Goal: Check status

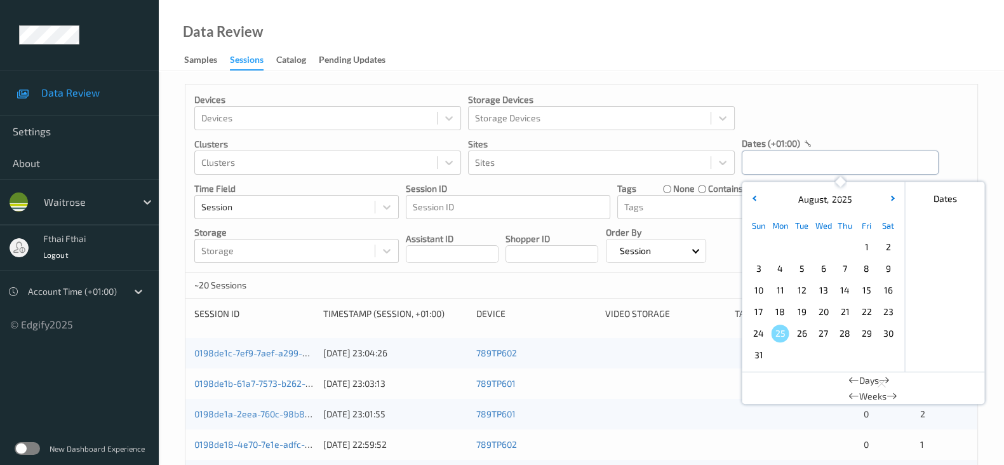
click at [799, 163] on input "text" at bounding box center [840, 162] width 197 height 24
click at [860, 308] on span "22" at bounding box center [866, 312] width 18 height 18
click at [881, 311] on span "23" at bounding box center [888, 312] width 18 height 18
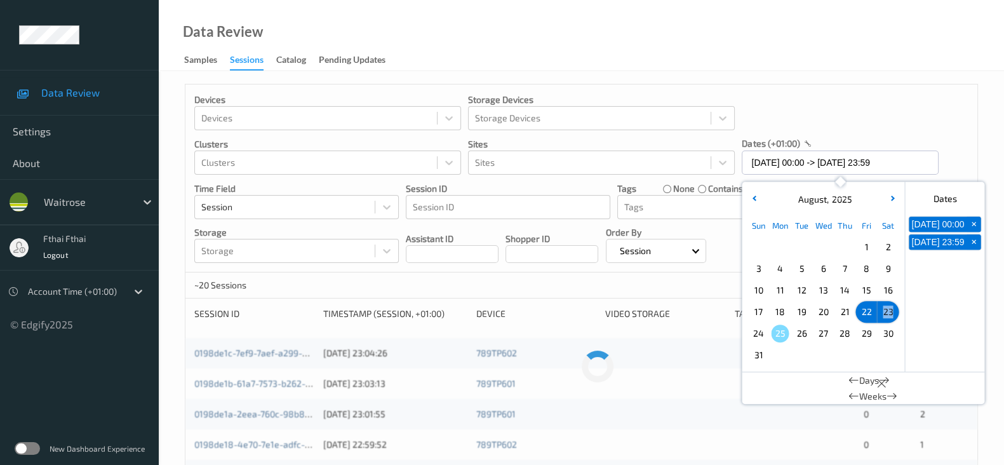
click at [881, 311] on span "23" at bounding box center [888, 312] width 18 height 18
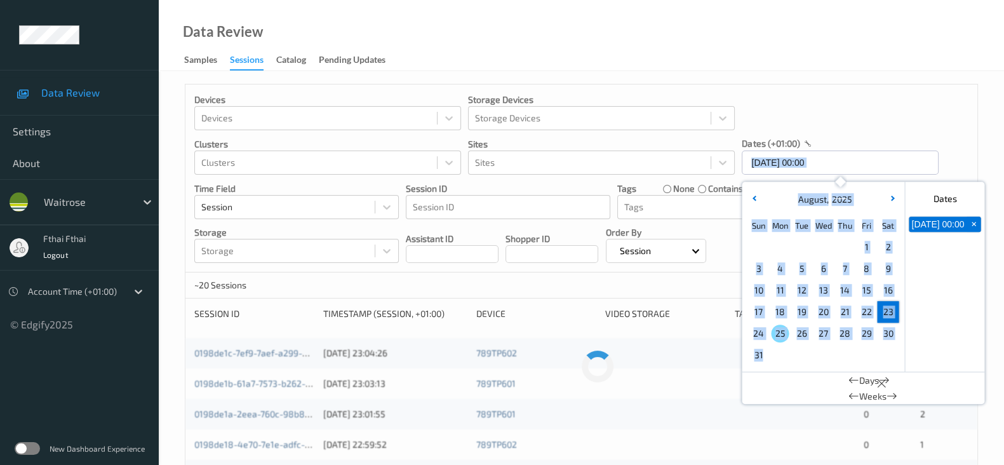
drag, startPoint x: 906, startPoint y: 95, endPoint x: 891, endPoint y: 366, distance: 271.6
click at [891, 272] on div "Devices Devices Storage Devices Storage Devices Clusters Clusters Sites Sites d…" at bounding box center [581, 178] width 792 height 188
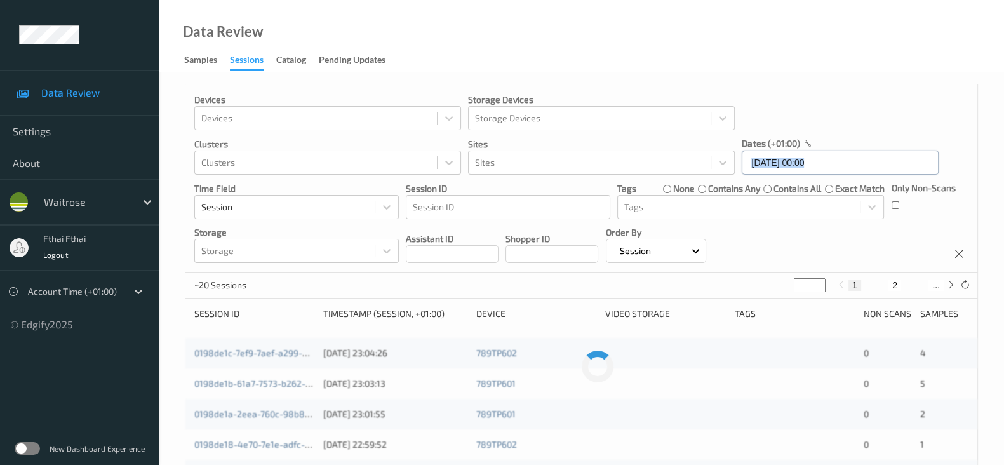
click at [871, 170] on input "[DATE] 00:00" at bounding box center [840, 162] width 197 height 24
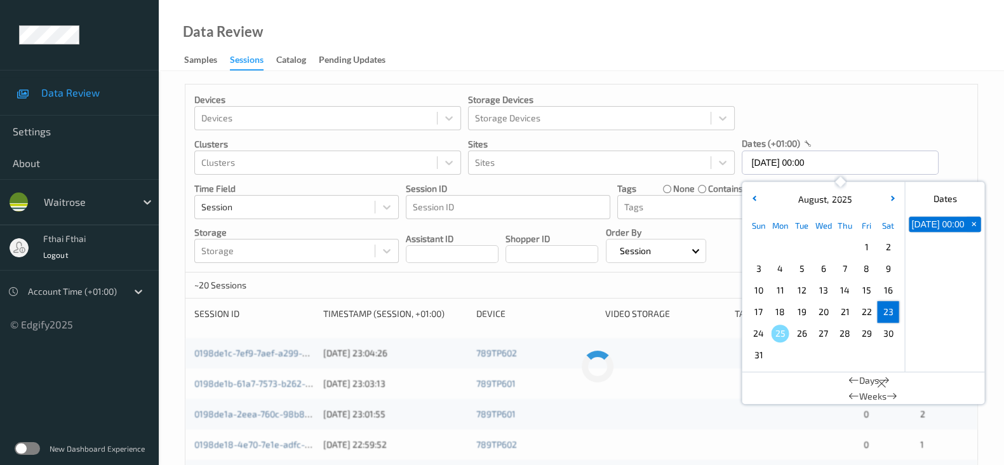
click at [889, 314] on span "23" at bounding box center [888, 312] width 18 height 18
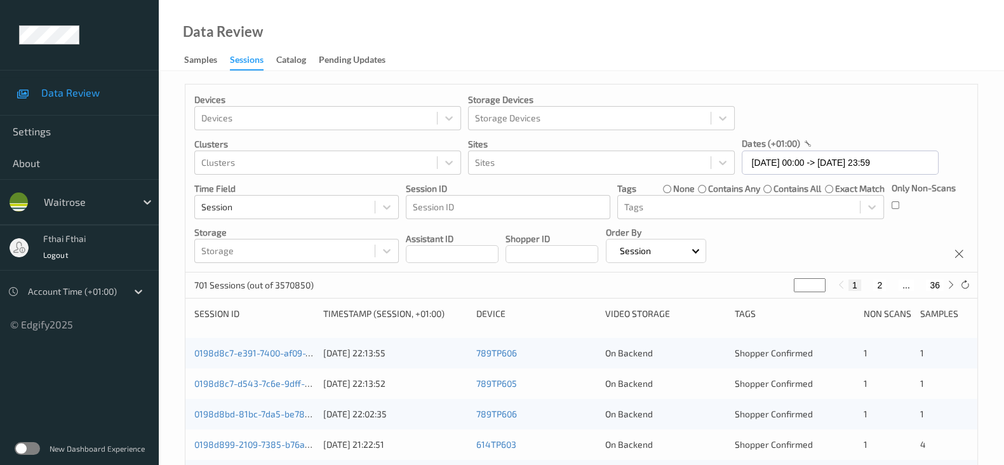
click at [899, 238] on div "Devices Devices Storage Devices Storage Devices Clusters Clusters Sites Sites d…" at bounding box center [581, 178] width 792 height 188
click at [836, 218] on div "Devices Devices Storage Devices Storage Devices Clusters Clusters Sites Sites d…" at bounding box center [581, 178] width 792 height 188
click at [822, 251] on div "Devices Devices Storage Devices Storage Devices Clusters Clusters Sites Sites d…" at bounding box center [581, 178] width 792 height 188
click at [873, 156] on input "[DATE] 00:00 -> [DATE] 23:59" at bounding box center [840, 162] width 197 height 24
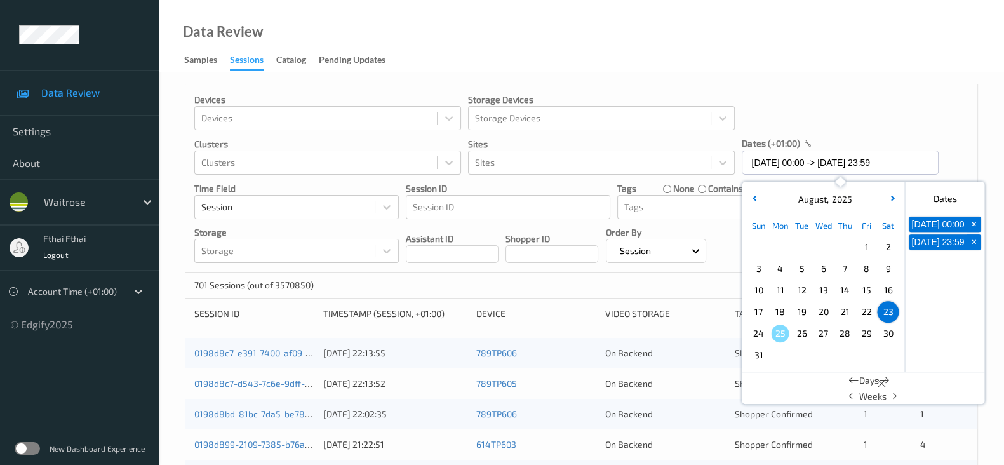
click at [744, 319] on div "Sun Mon Tue Wed Thu Fri Sat 1 2 3 4 5 6 7 8 9 10 11 12 13 14 15 16 17 18 19 20 …" at bounding box center [822, 289] width 157 height 157
click at [755, 333] on span "24" at bounding box center [758, 333] width 18 height 18
type input "[DATE] 00:00 -> [DATE] 23:59"
click at [879, 103] on div "Devices Devices Storage Devices Storage Devices Clusters Clusters Sites Sites d…" at bounding box center [581, 178] width 792 height 188
